Goal: Browse casually

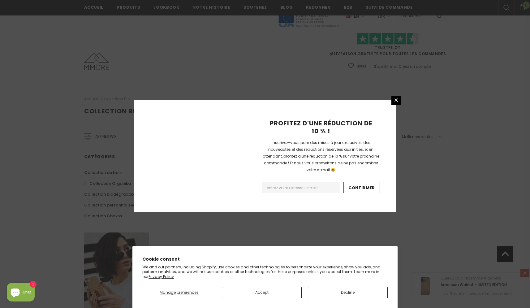
scroll to position [341, 0]
